Goal: Information Seeking & Learning: Compare options

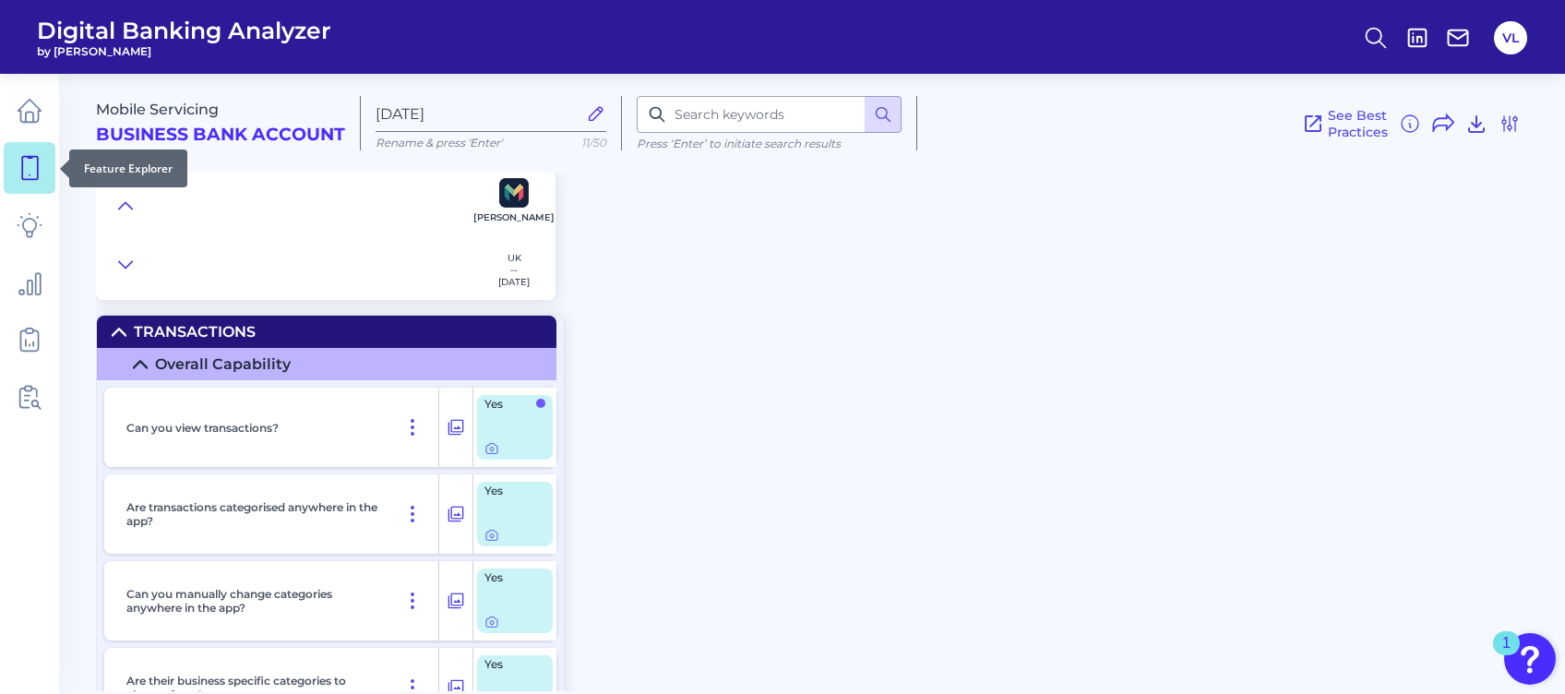
click at [6, 175] on link at bounding box center [30, 168] width 52 height 52
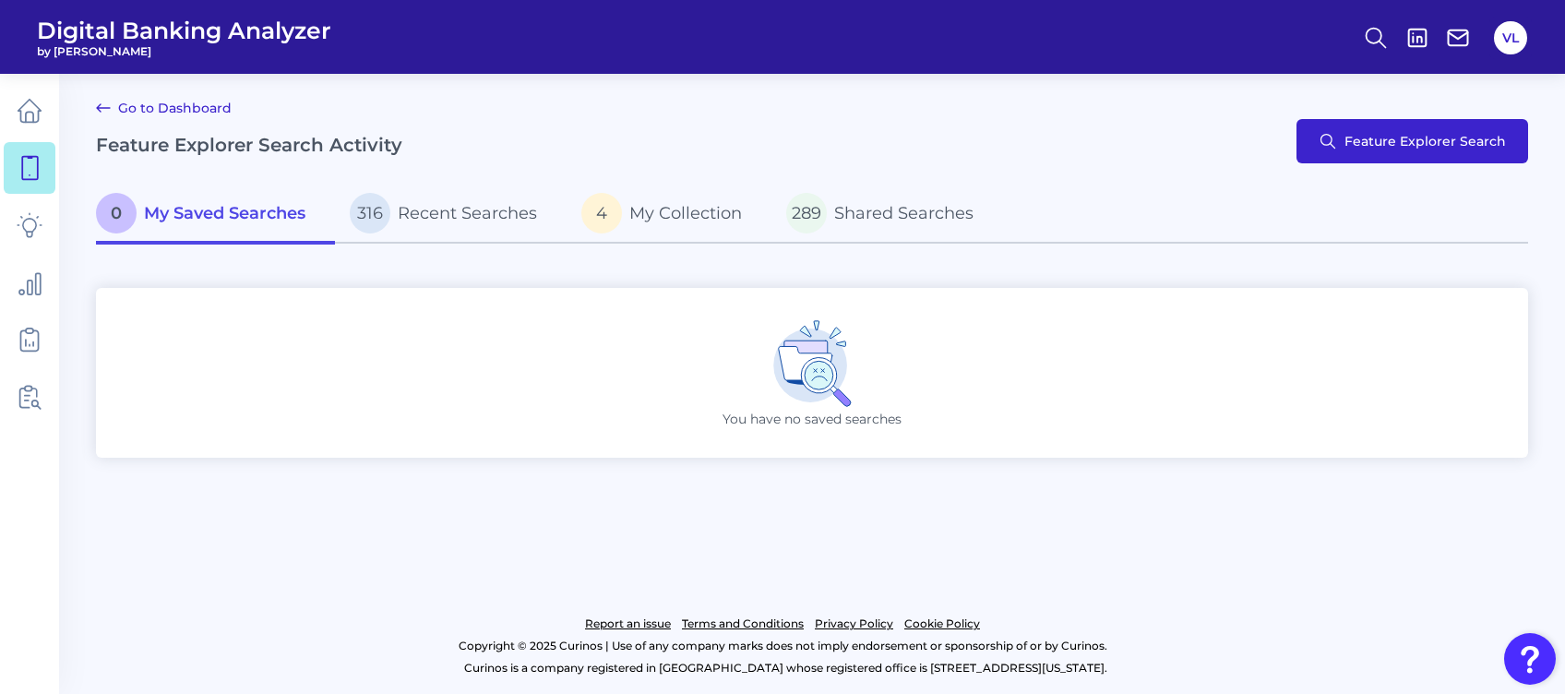
drag, startPoint x: 1319, startPoint y: 166, endPoint x: 1326, endPoint y: 139, distance: 27.8
click at [1173, 151] on div "Go to Dashboard Feature Explorer Search Activity Feature Explorer Search" at bounding box center [812, 141] width 1432 height 89
click at [1173, 139] on button "Feature Explorer Search" at bounding box center [1413, 141] width 232 height 44
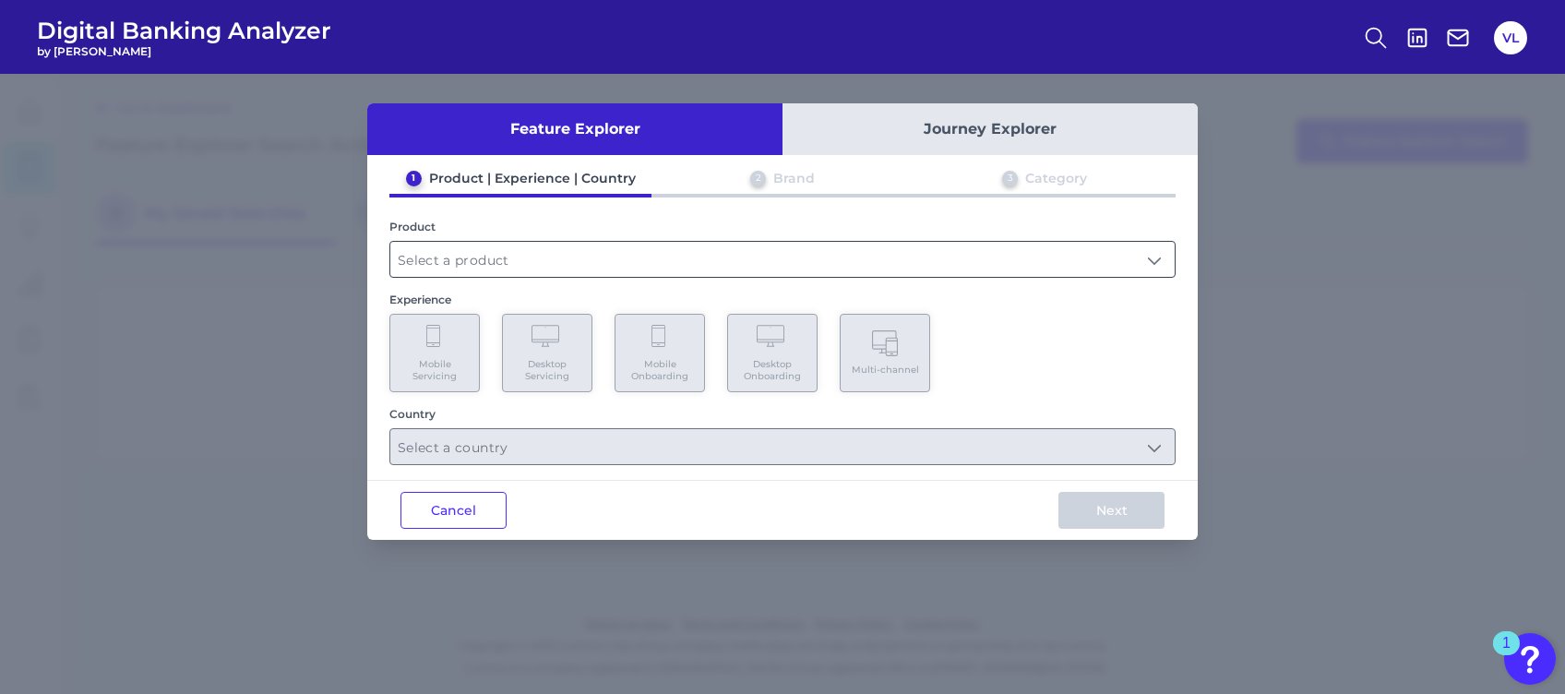
click at [567, 260] on input "text" at bounding box center [782, 259] width 784 height 35
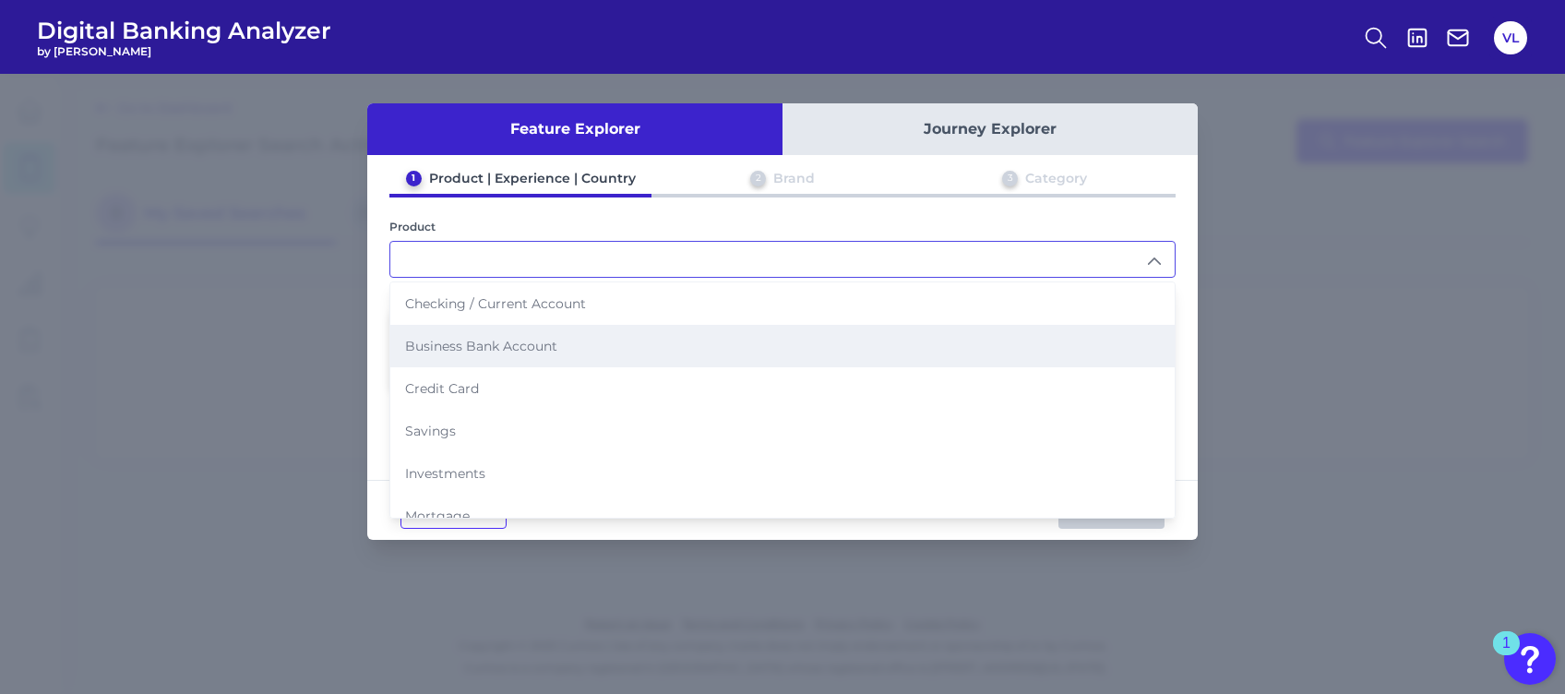
click at [570, 325] on li "Business Bank Account" at bounding box center [782, 346] width 784 height 42
type input "Business Bank Account"
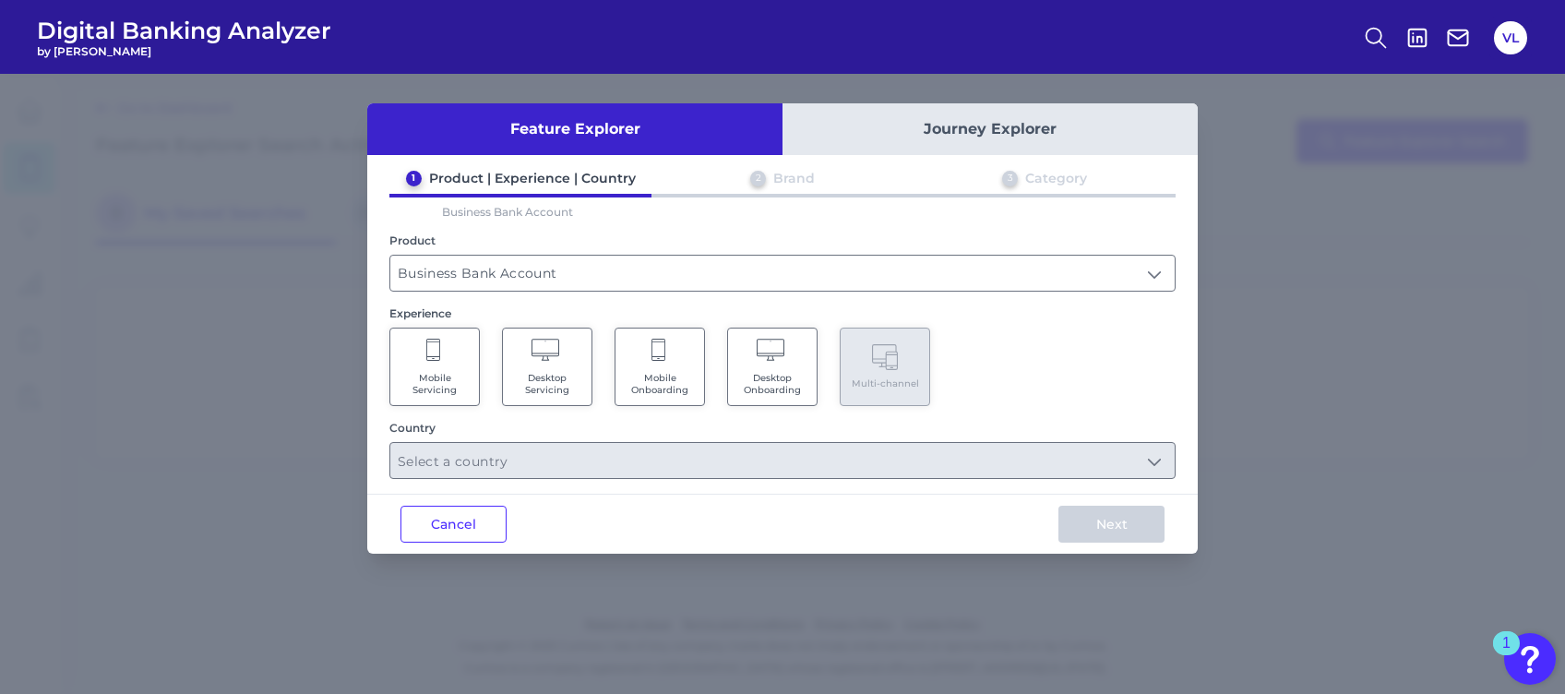
click at [509, 362] on Servicing "Desktop Servicing" at bounding box center [547, 367] width 90 height 78
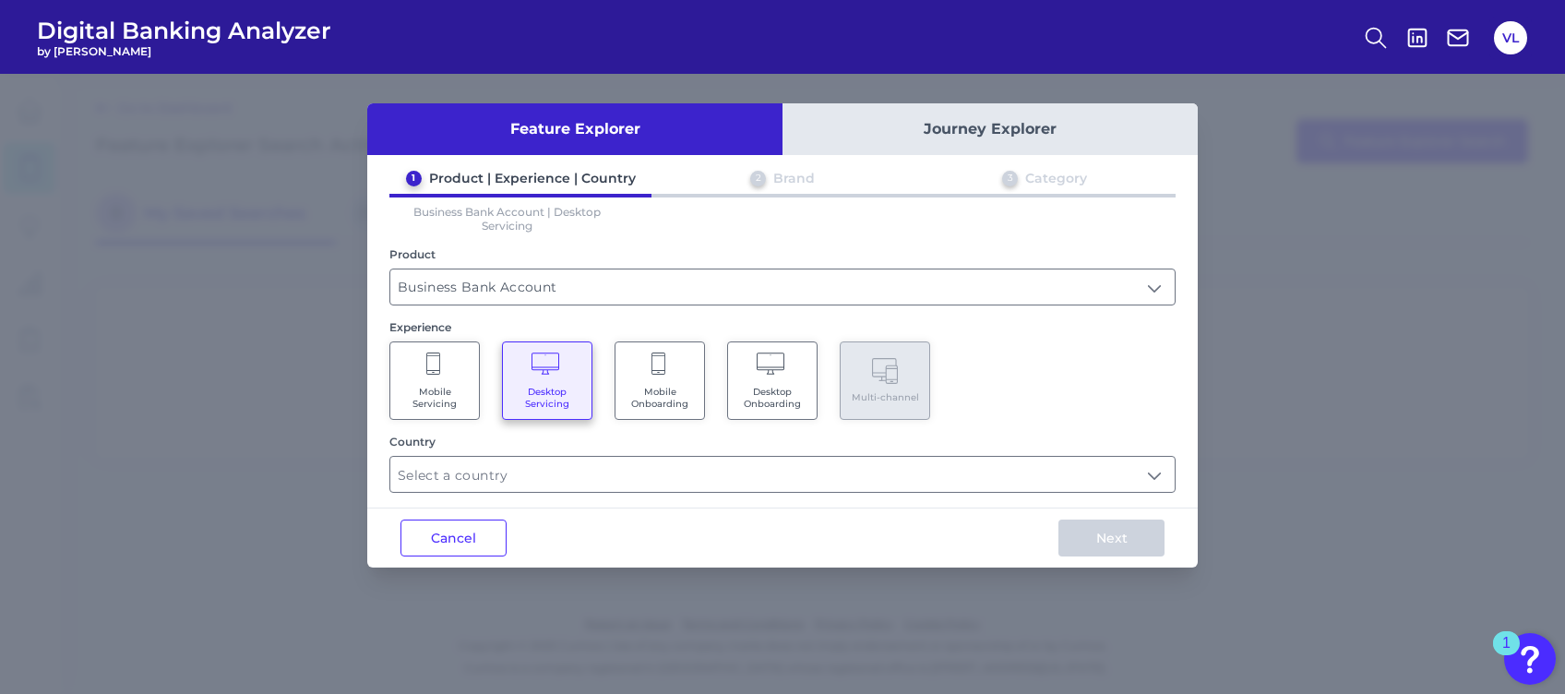
click at [419, 435] on div "Country" at bounding box center [782, 442] width 786 height 14
click at [434, 415] on Servicing "Mobile Servicing" at bounding box center [434, 380] width 90 height 78
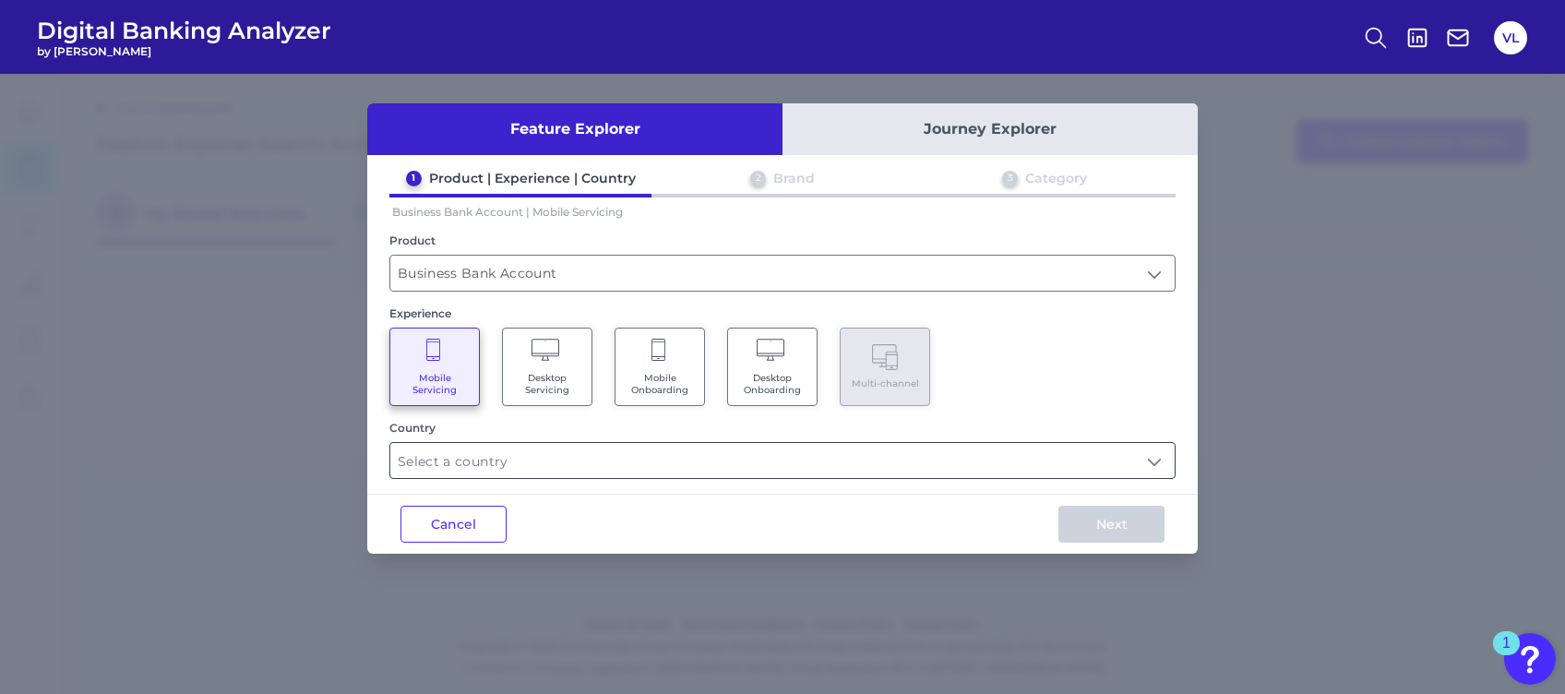
click at [575, 460] on input "text" at bounding box center [782, 460] width 784 height 35
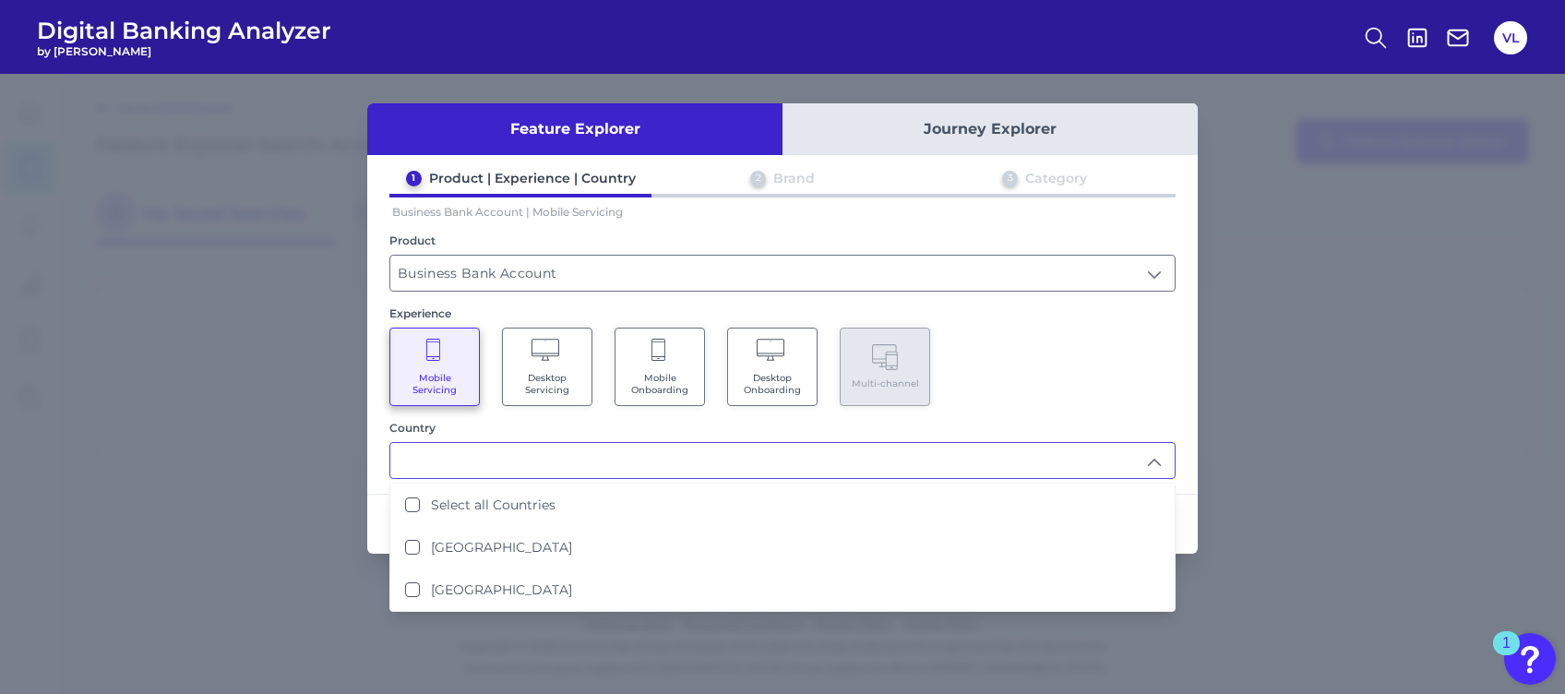
drag, startPoint x: 556, startPoint y: 550, endPoint x: 1084, endPoint y: 460, distance: 535.4
click at [557, 520] on li "[GEOGRAPHIC_DATA]" at bounding box center [782, 547] width 784 height 42
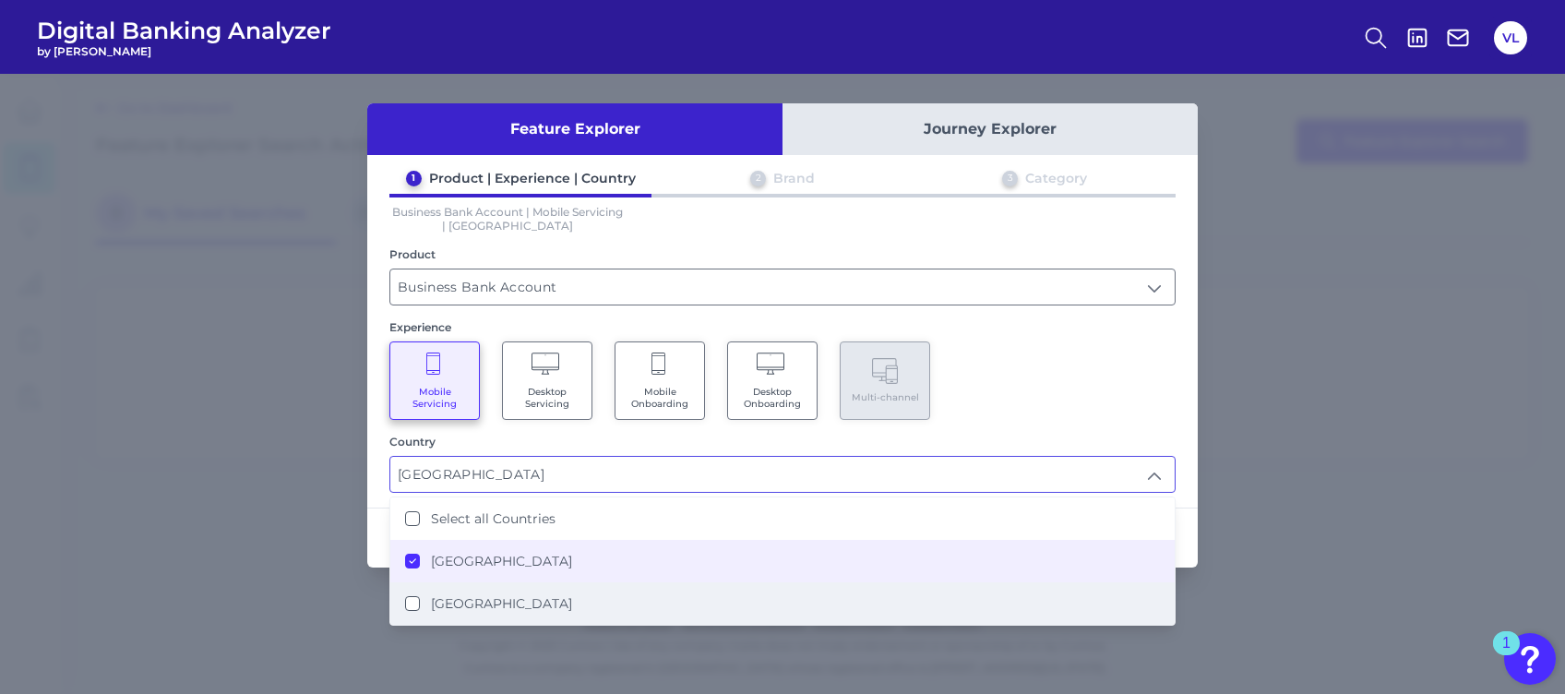
click at [620, 520] on li "[GEOGRAPHIC_DATA]" at bounding box center [782, 603] width 784 height 42
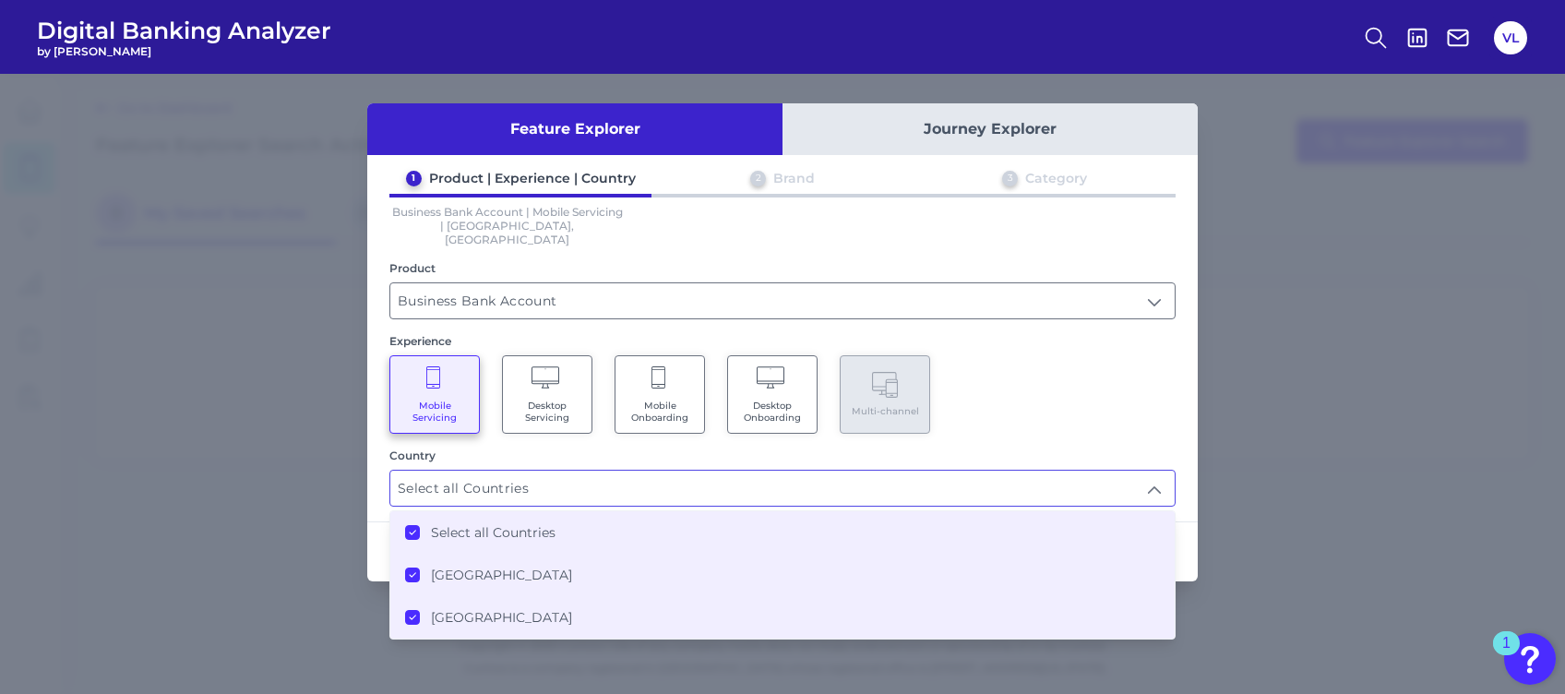
click at [560, 520] on li "[GEOGRAPHIC_DATA]" at bounding box center [782, 575] width 784 height 42
type input "[GEOGRAPHIC_DATA]"
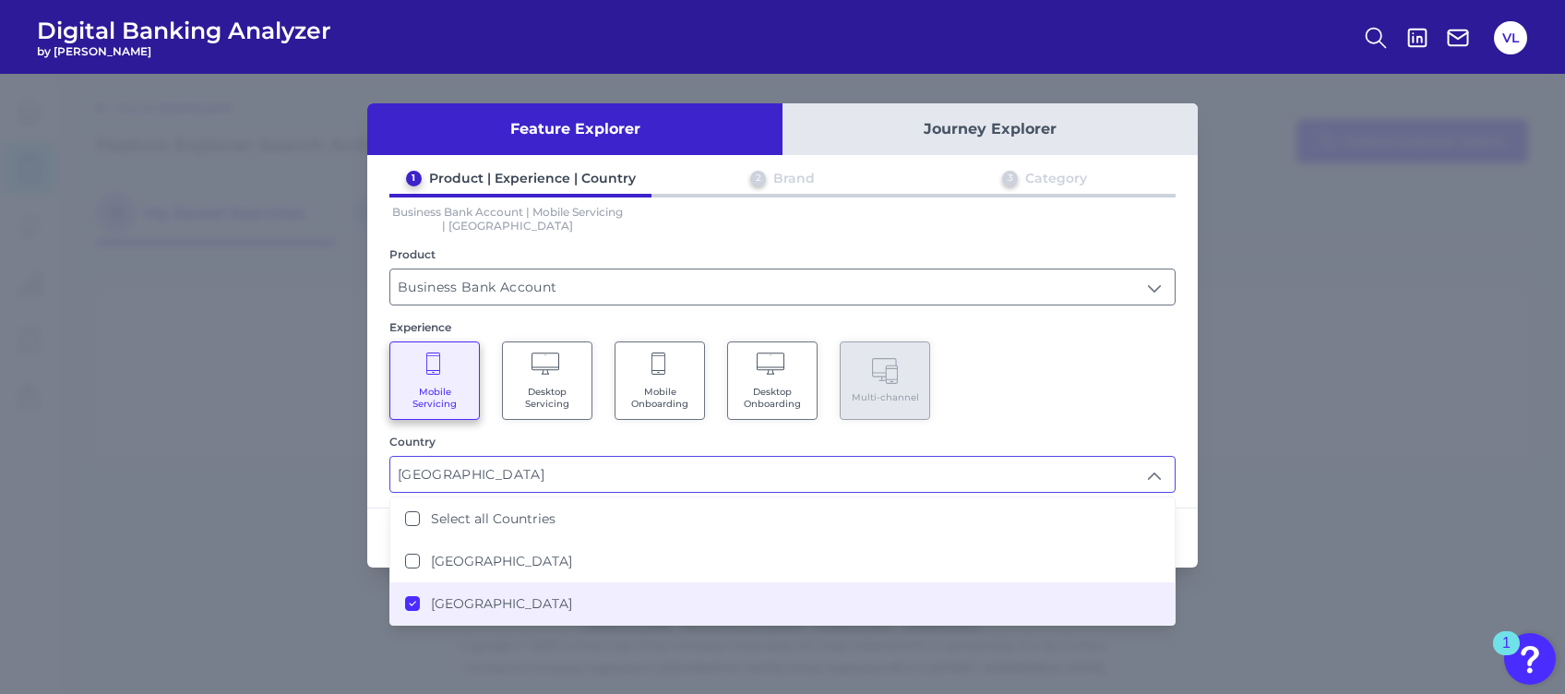
click at [1017, 357] on div "Mobile Servicing Desktop Servicing Mobile Onboarding Desktop Onboarding Multi-c…" at bounding box center [782, 380] width 786 height 78
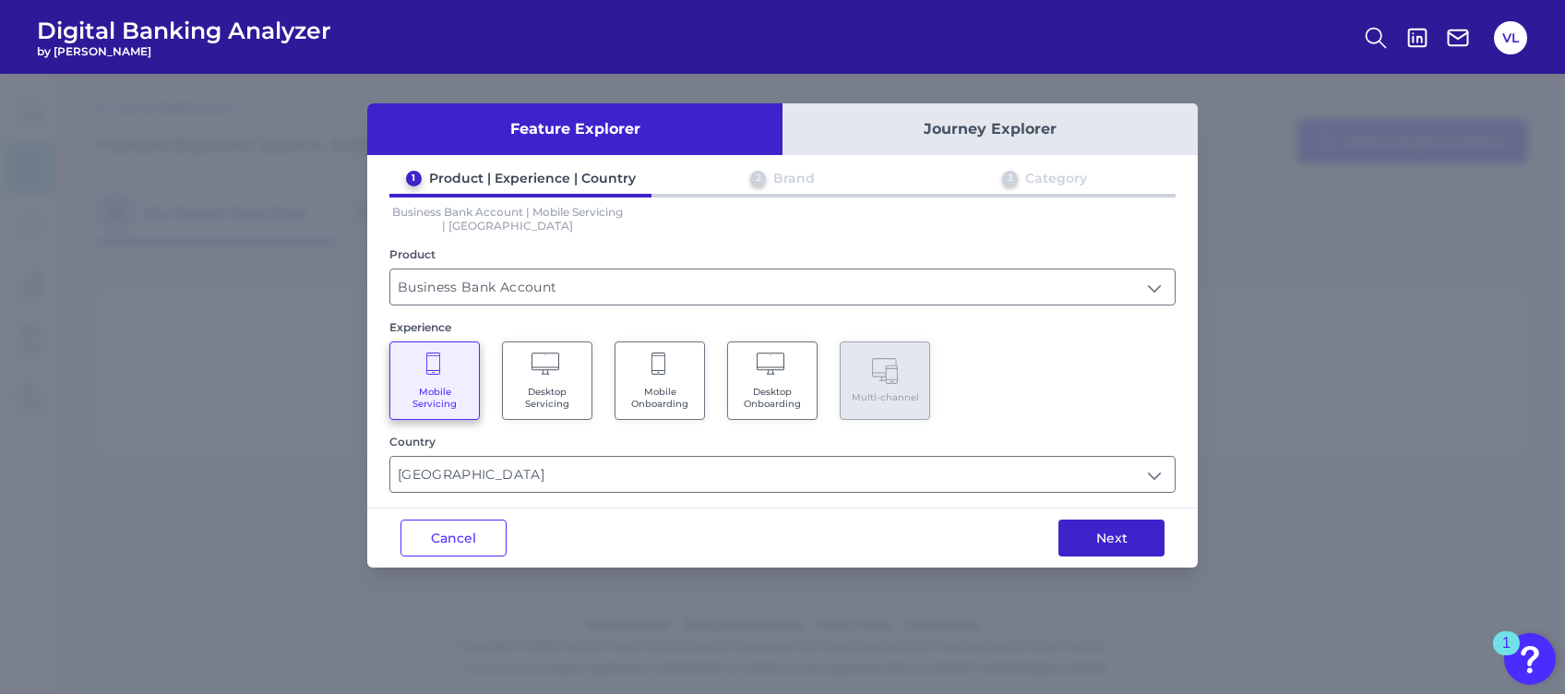
click at [1136, 520] on button "Next" at bounding box center [1111, 538] width 106 height 37
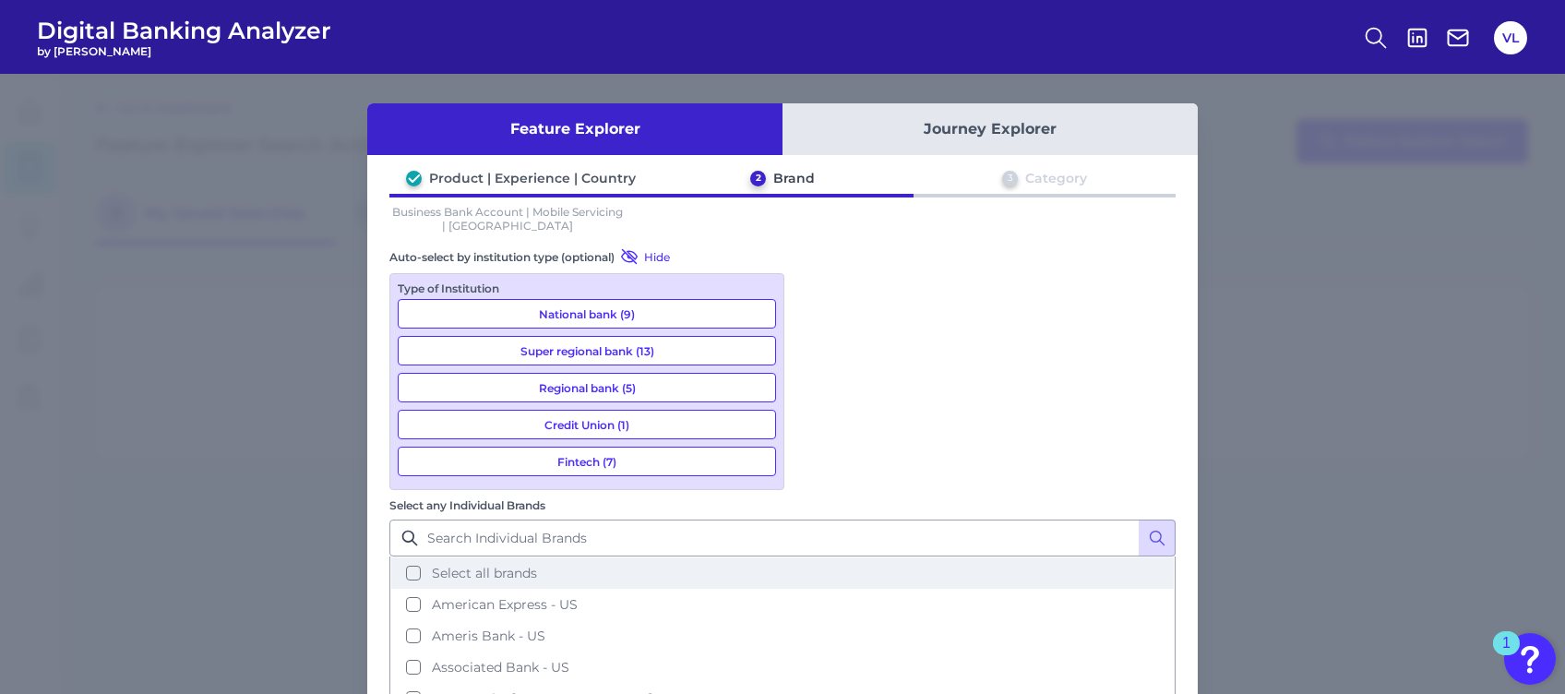
click at [856, 520] on button "Select all brands" at bounding box center [782, 572] width 783 height 31
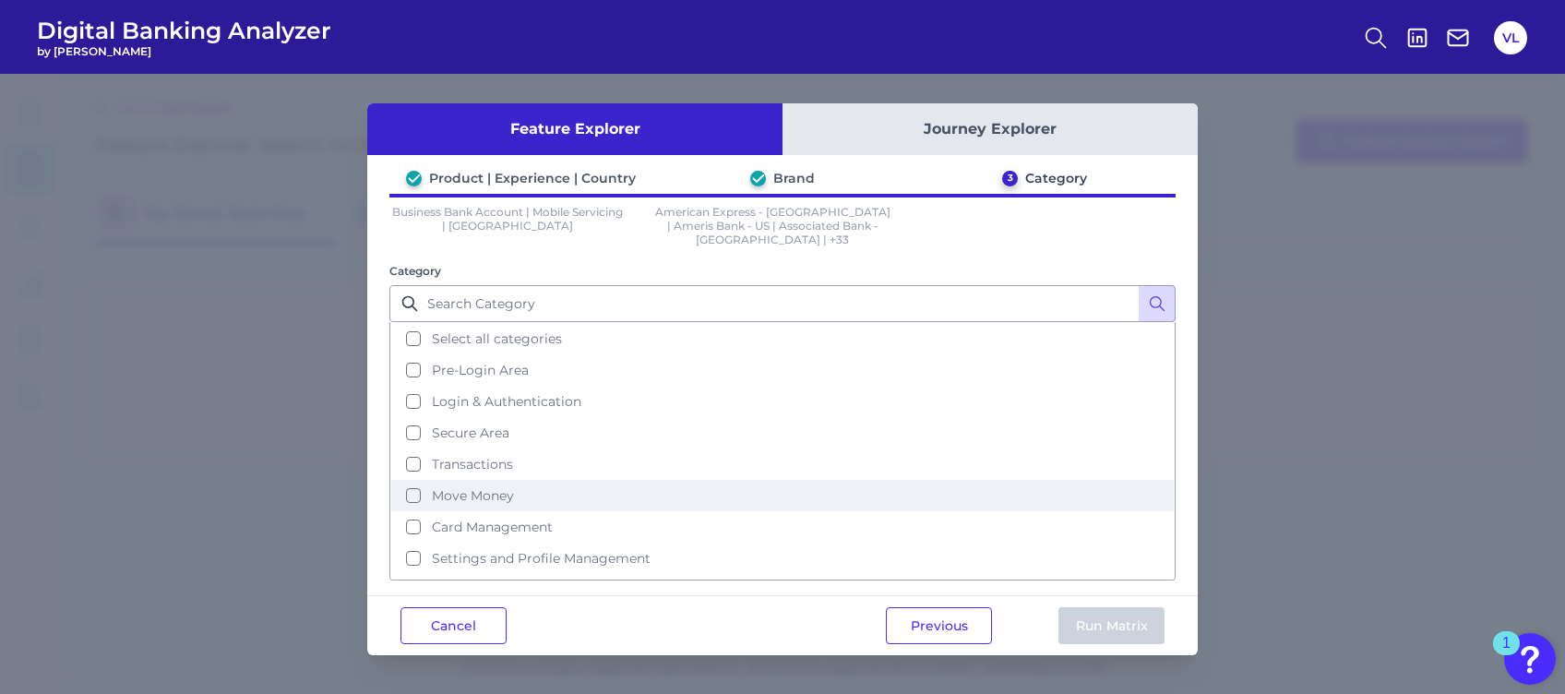
drag, startPoint x: 479, startPoint y: 312, endPoint x: 935, endPoint y: 474, distance: 483.9
click at [482, 323] on button "Select all categories" at bounding box center [782, 338] width 783 height 31
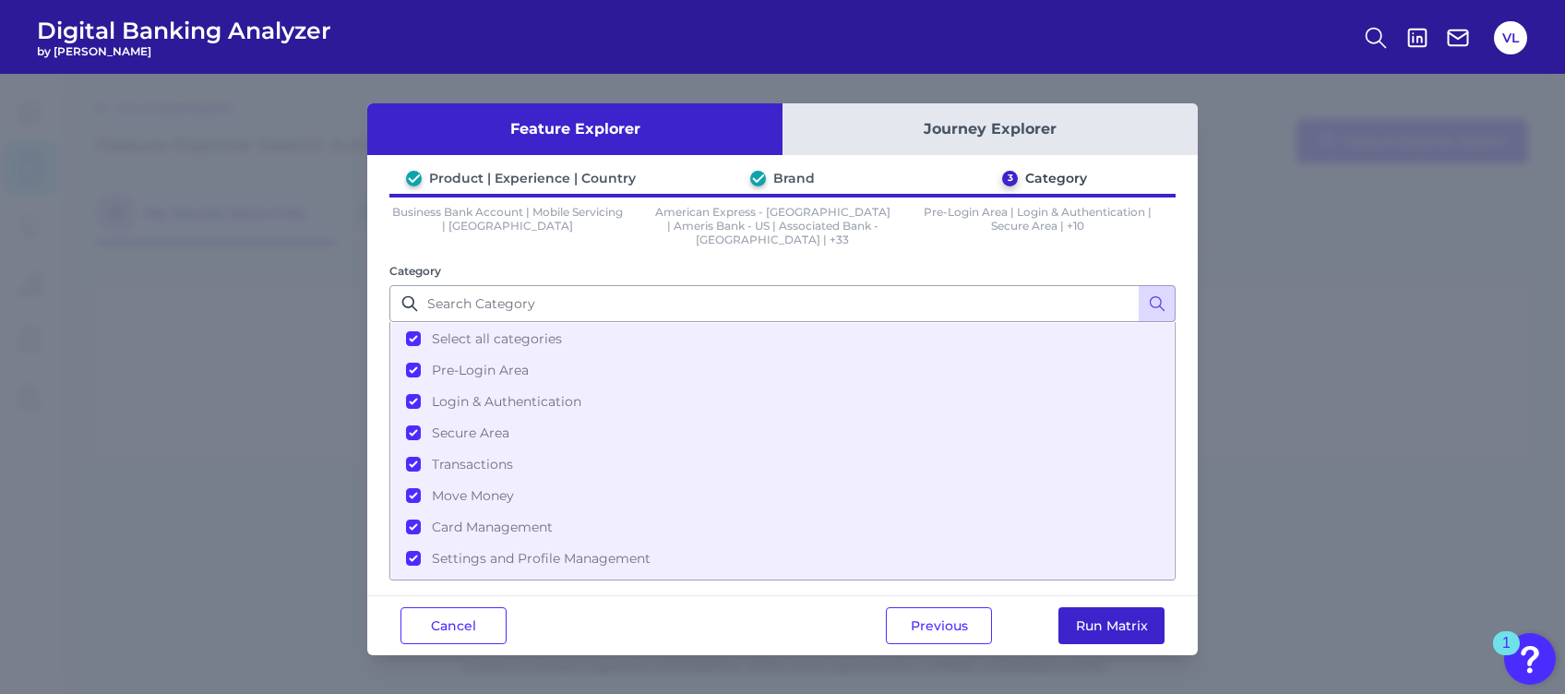
click at [1101, 520] on button "Run Matrix" at bounding box center [1111, 625] width 106 height 37
